Goal: Information Seeking & Learning: Learn about a topic

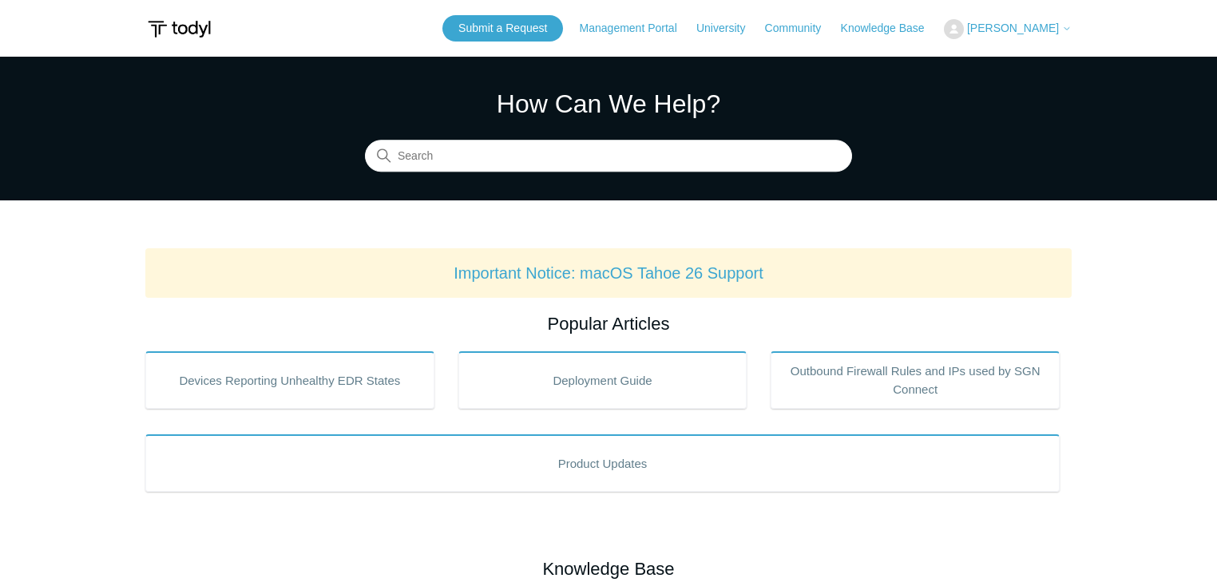
click at [1033, 37] on button "[PERSON_NAME]" at bounding box center [1008, 29] width 128 height 20
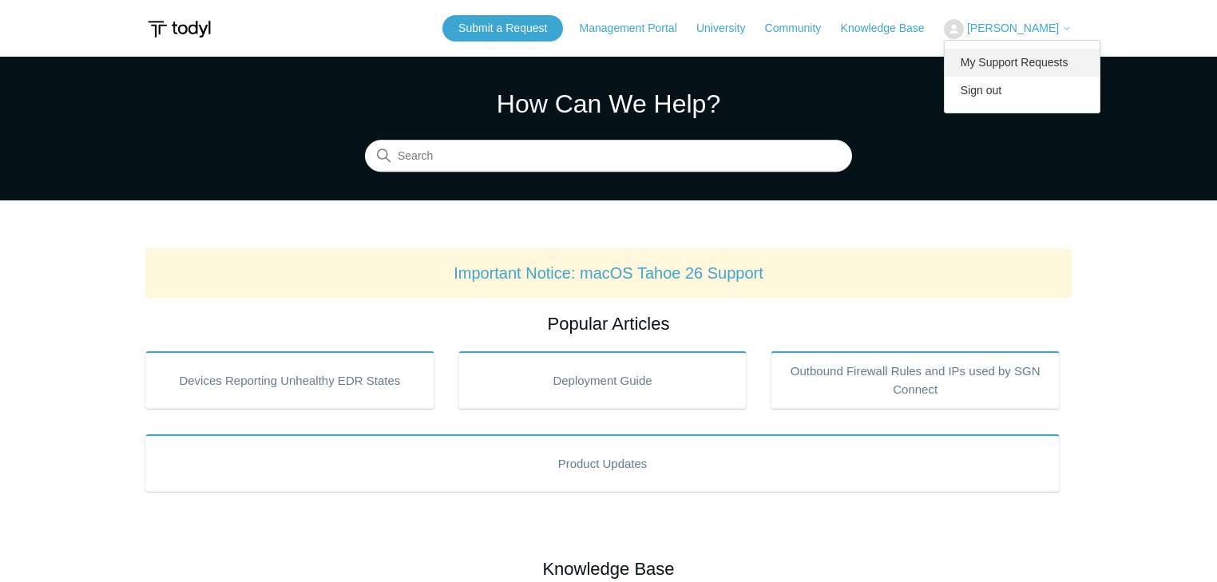
click at [1032, 70] on link "My Support Requests" at bounding box center [1023, 63] width 156 height 28
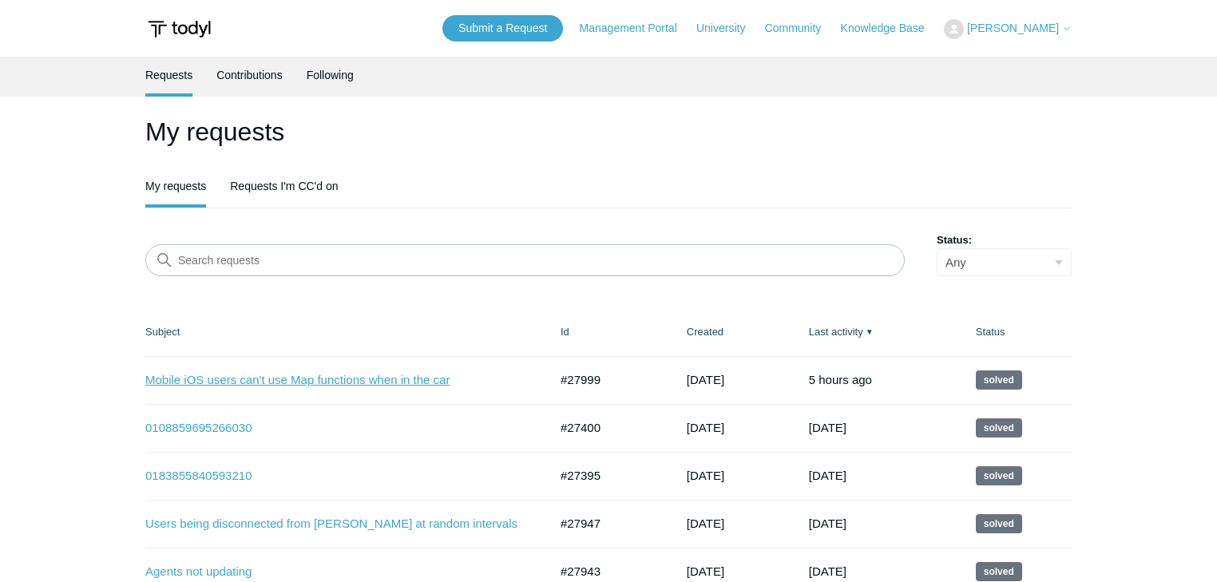
click at [356, 375] on link "Mobile iOS users can't use Map functions when in the car" at bounding box center [334, 380] width 379 height 18
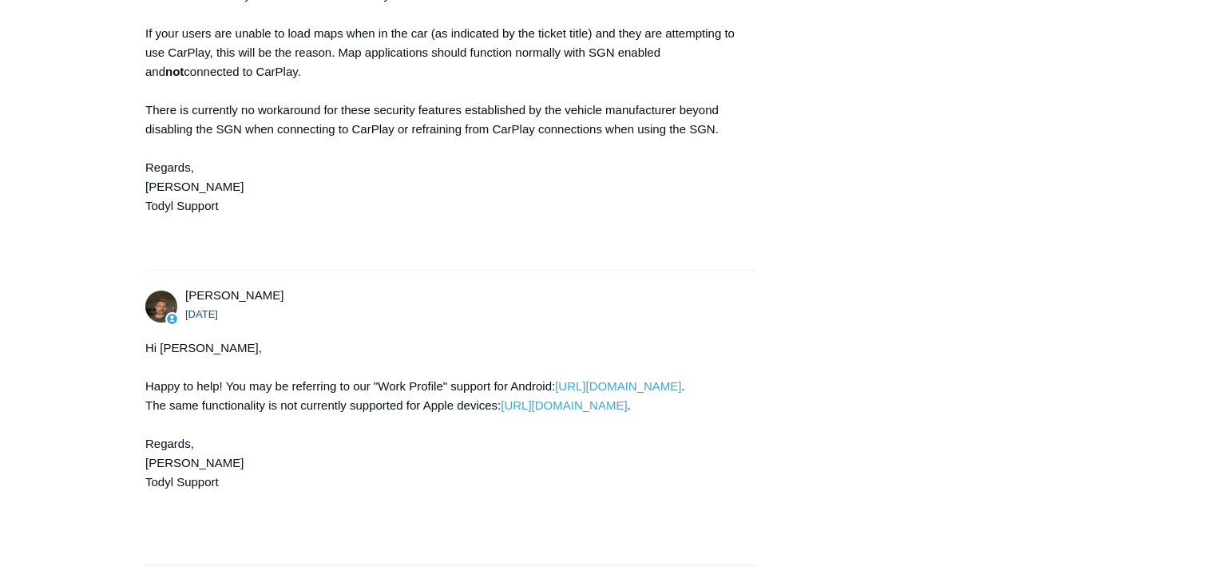
scroll to position [3302, 0]
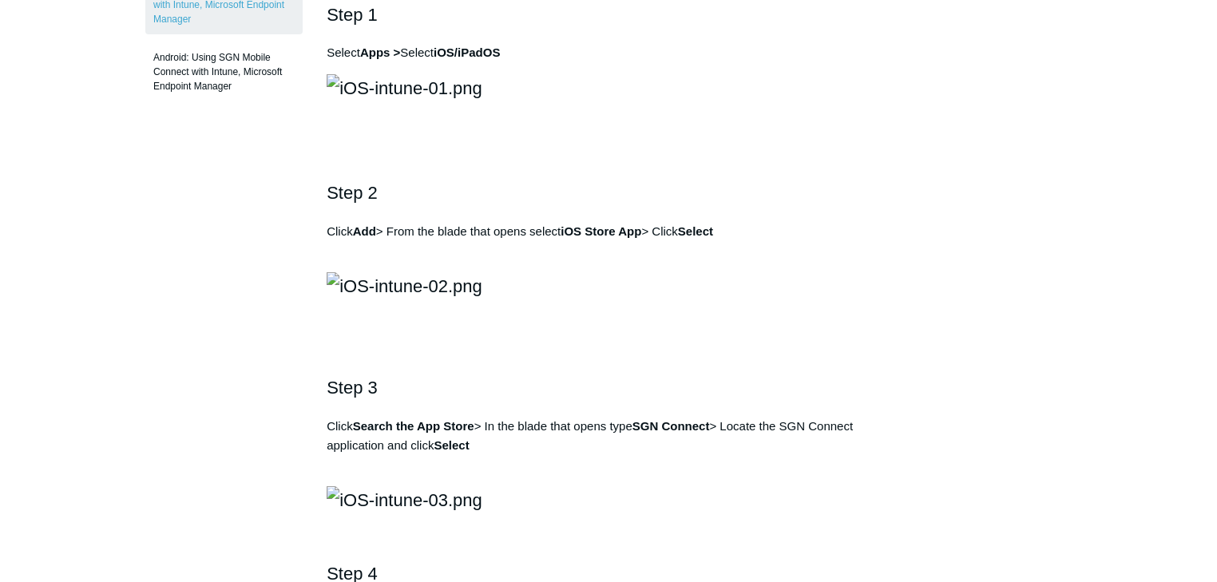
scroll to position [320, 0]
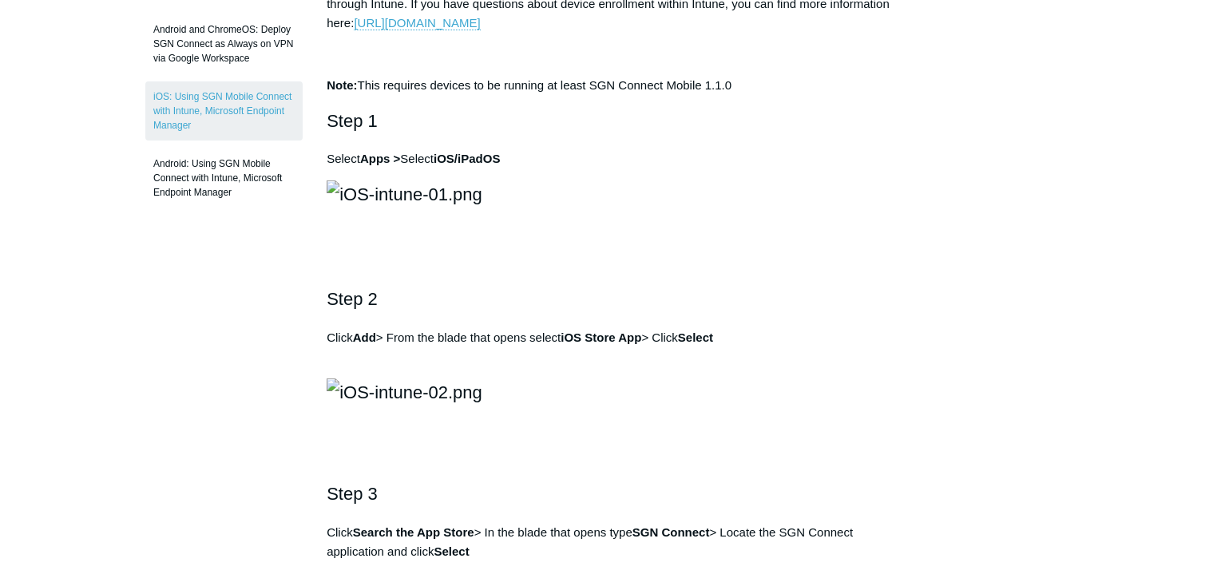
click at [470, 209] on img at bounding box center [405, 195] width 156 height 28
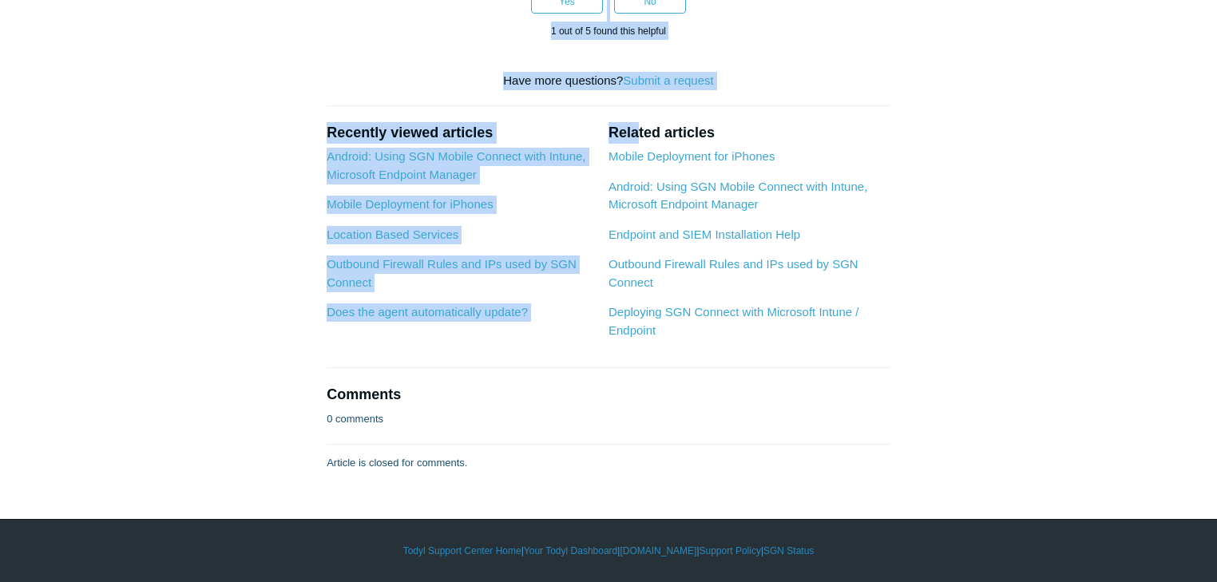
scroll to position [7598, 0]
drag, startPoint x: 326, startPoint y: 161, endPoint x: 702, endPoint y: 151, distance: 376.4
copy article "lOR: Ipsum DOL Sitame Consect adip Elitse, Doeiusmod Temporin Utlabor Etdolo Ma…"
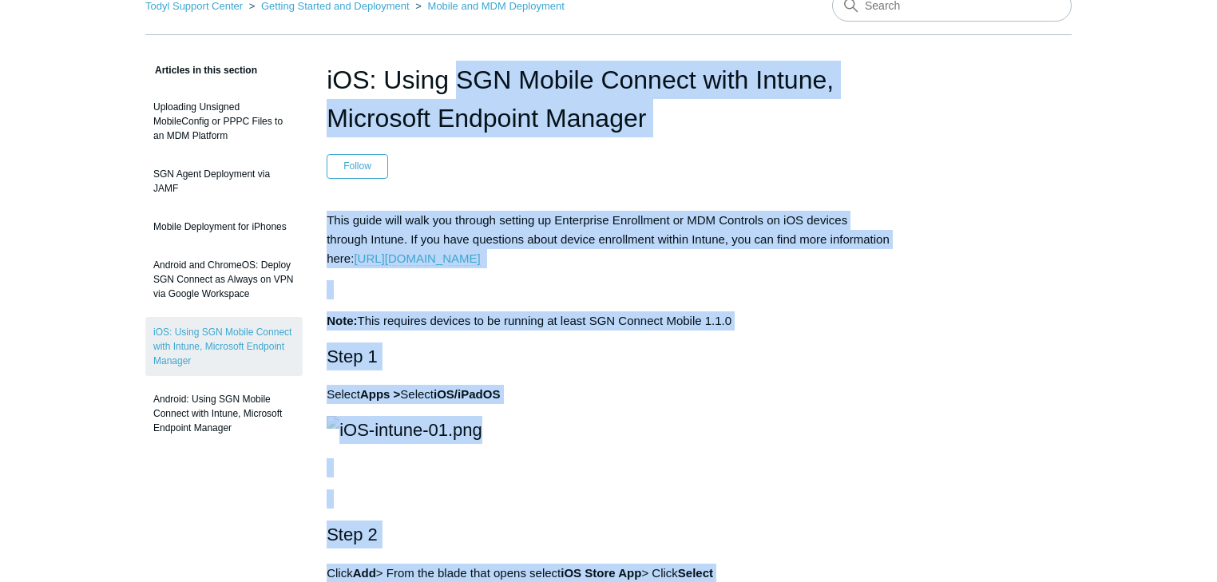
scroll to position [0, 0]
